Goal: Find specific page/section: Find specific page/section

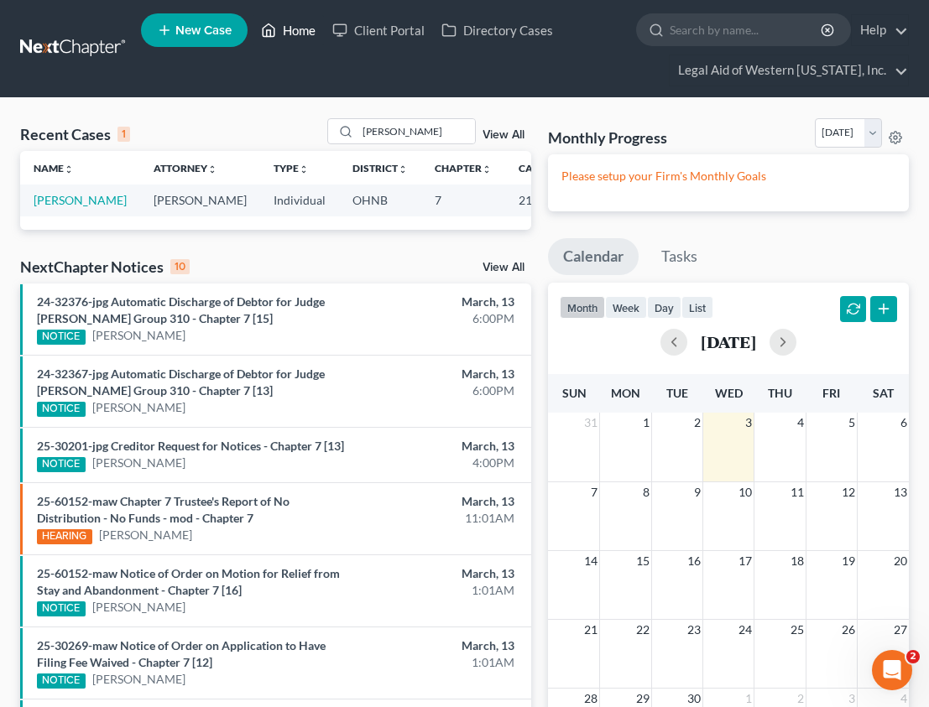
click at [291, 23] on link "Home" at bounding box center [287, 30] width 71 height 30
click at [304, 29] on link "Home" at bounding box center [287, 30] width 71 height 30
click at [269, 26] on icon at bounding box center [268, 30] width 15 height 20
click at [293, 27] on link "Home" at bounding box center [287, 30] width 71 height 30
drag, startPoint x: 430, startPoint y: 130, endPoint x: 311, endPoint y: 113, distance: 120.3
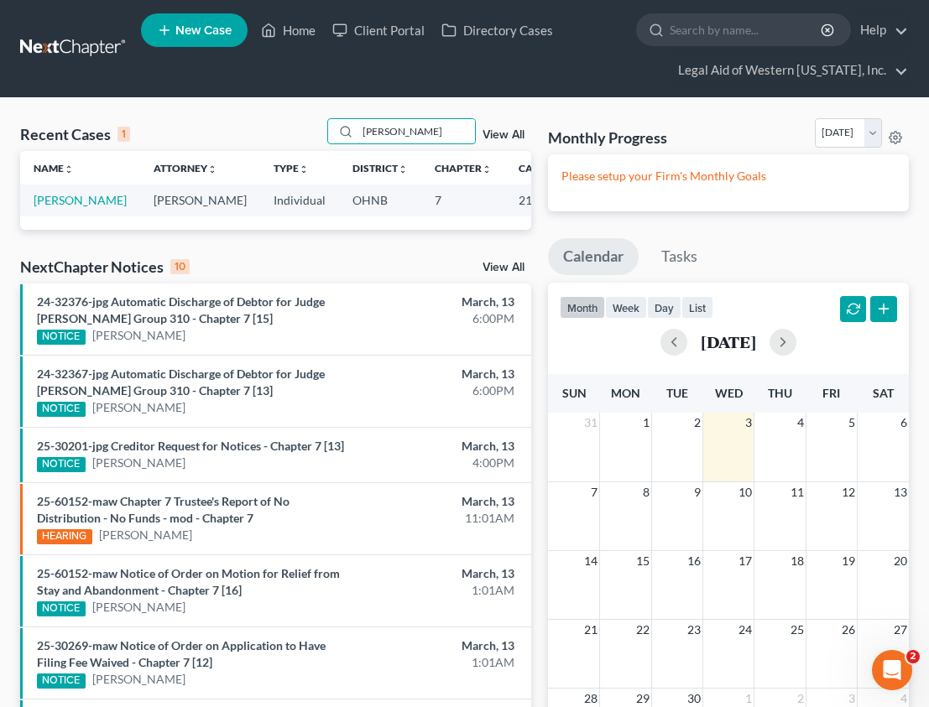
click at [311, 113] on div "Recent Cases 1 [PERSON_NAME] View All Name unfold_more expand_more expand_less …" at bounding box center [464, 557] width 929 height 919
click at [298, 31] on link "Home" at bounding box center [287, 30] width 71 height 30
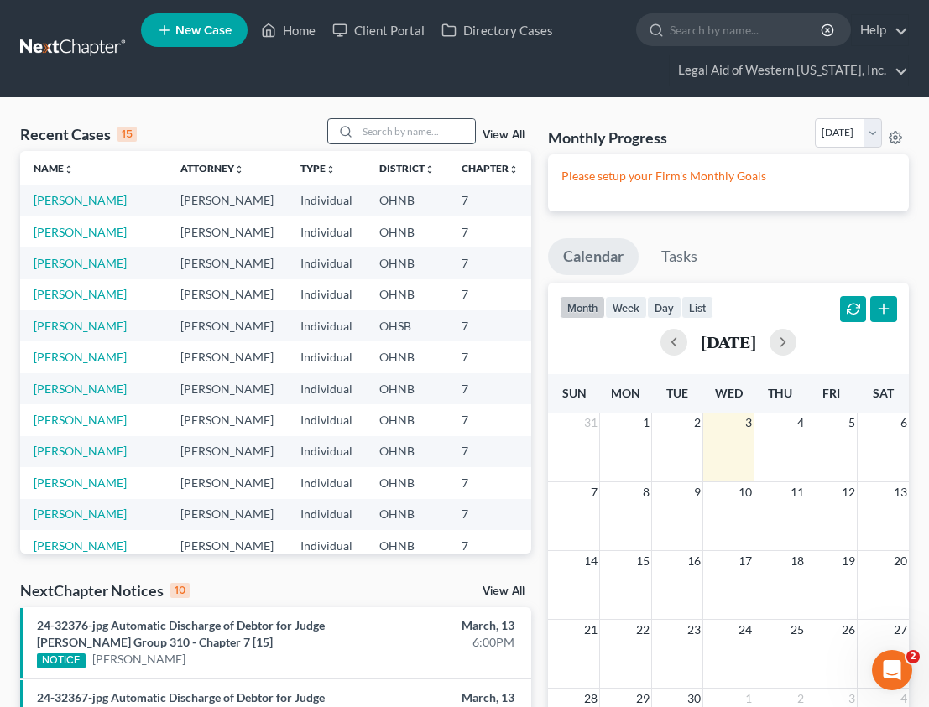
click at [393, 133] on input "search" at bounding box center [415, 131] width 117 height 24
